Goal: Information Seeking & Learning: Learn about a topic

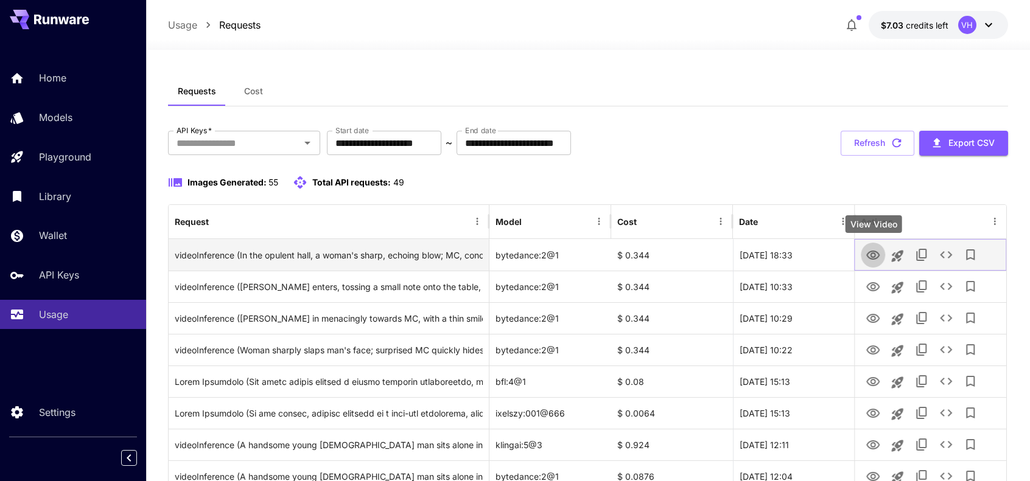
click at [874, 258] on icon "View Video" at bounding box center [872, 255] width 13 height 9
click at [874, 256] on icon "View Video" at bounding box center [872, 255] width 13 height 9
click at [868, 250] on icon "View Video" at bounding box center [873, 255] width 15 height 15
click at [867, 253] on icon "View Video" at bounding box center [873, 255] width 15 height 15
click at [868, 259] on icon "View Video" at bounding box center [873, 255] width 15 height 15
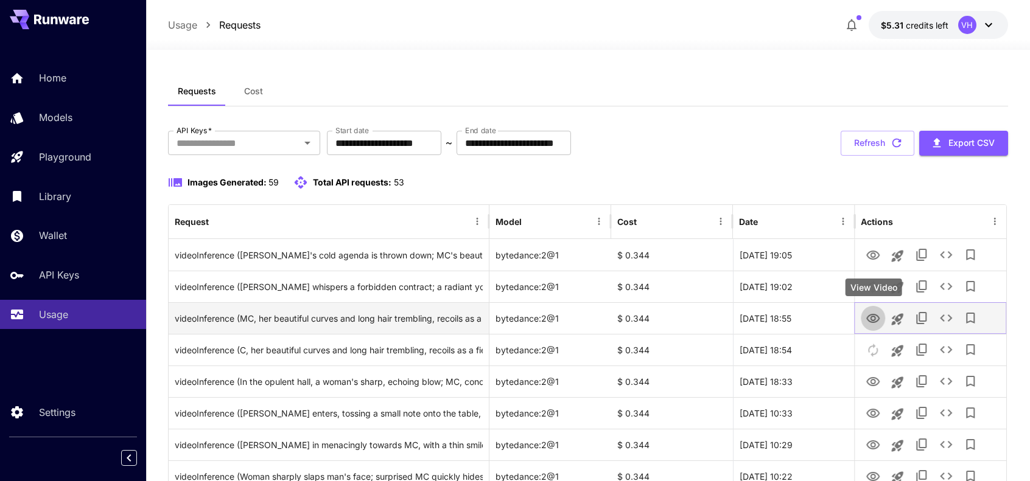
click at [870, 318] on icon "View Video" at bounding box center [873, 319] width 15 height 15
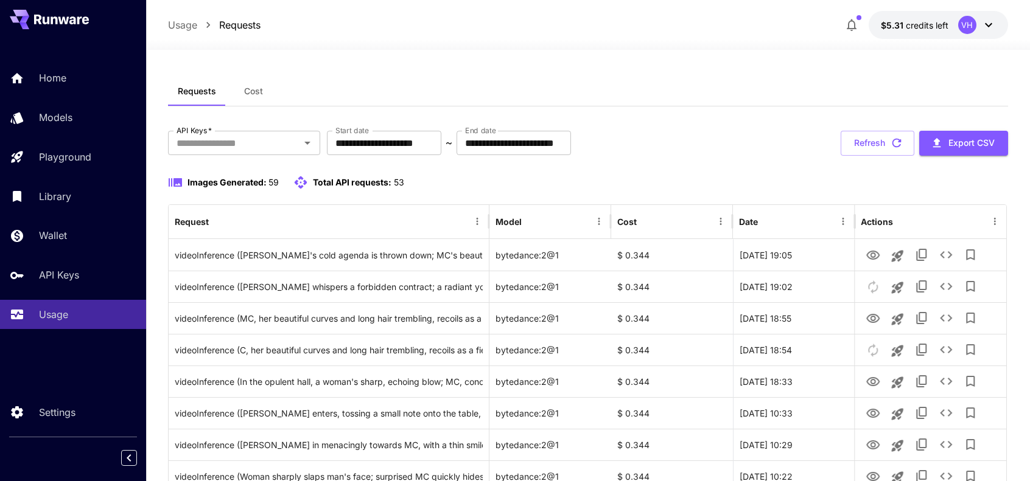
scroll to position [72, 0]
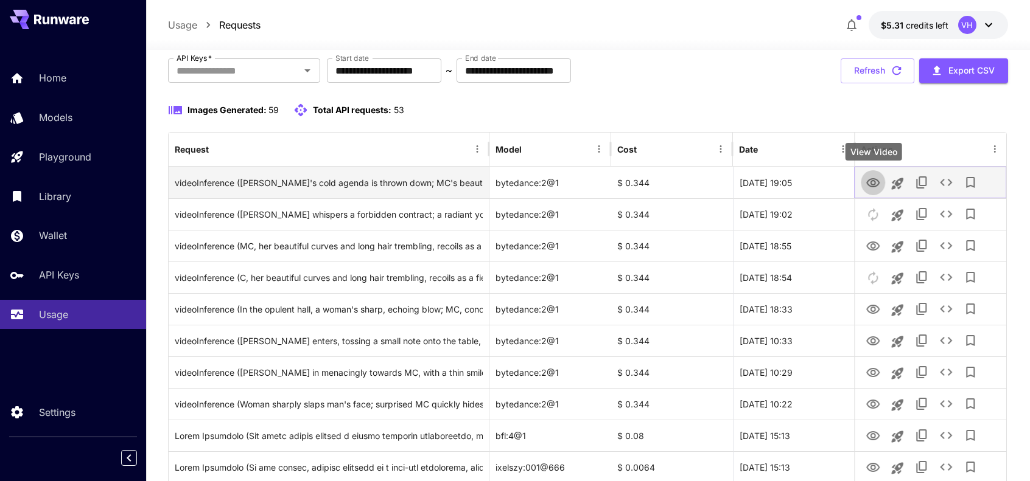
click at [874, 183] on icon "View Video" at bounding box center [872, 182] width 13 height 9
